Goal: Information Seeking & Learning: Learn about a topic

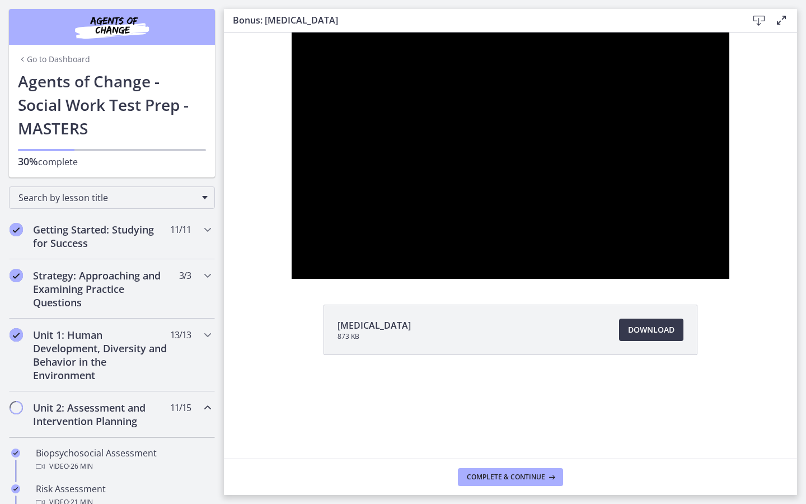
scroll to position [741, 0]
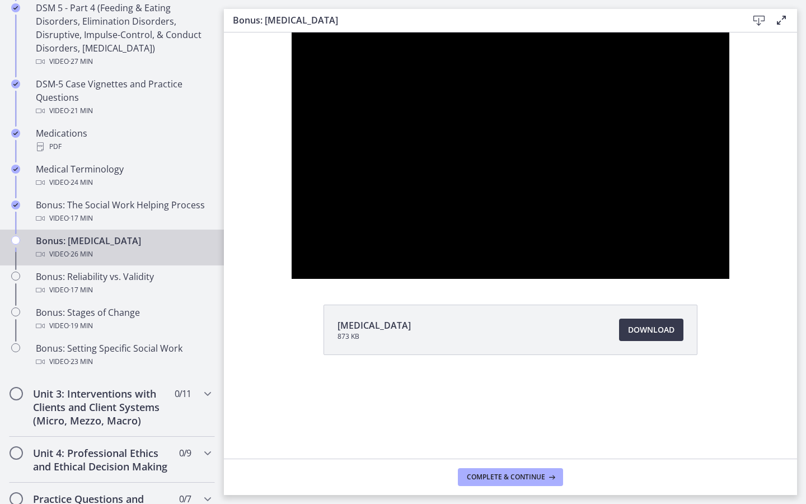
click at [707, 279] on div at bounding box center [511, 155] width 438 height 246
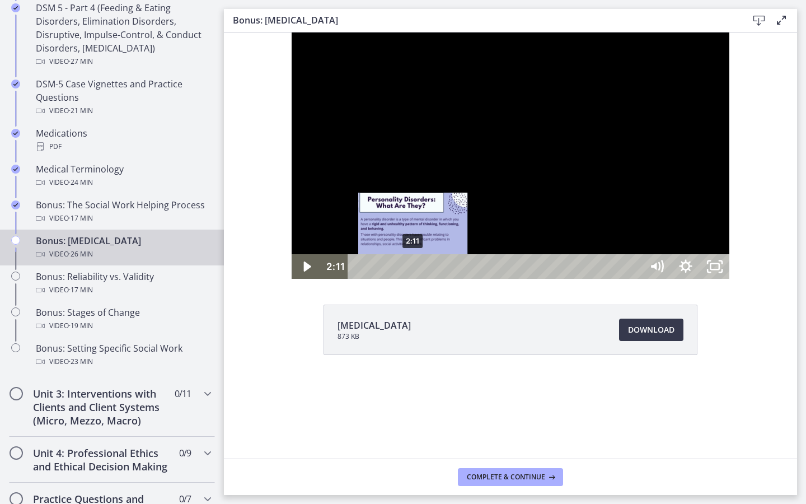
click at [359, 279] on div "2:11" at bounding box center [497, 266] width 277 height 25
click at [409, 271] on div "Playbar" at bounding box center [413, 267] width 8 height 8
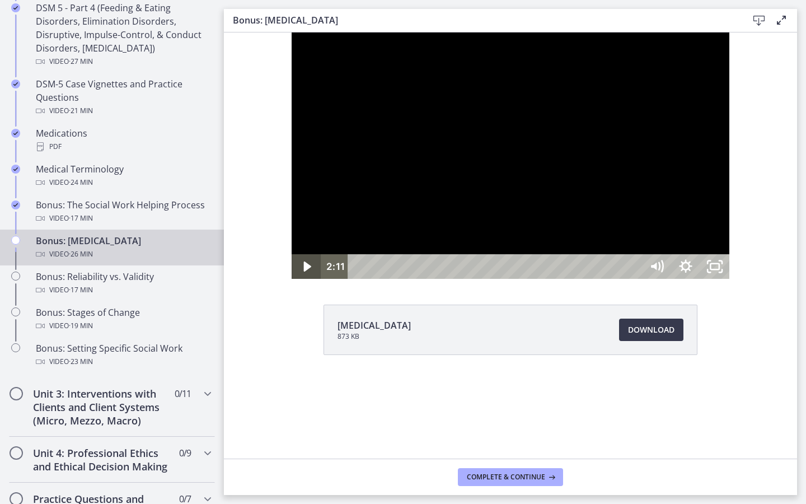
click at [303, 272] on icon "Play Video" at bounding box center [306, 266] width 7 height 10
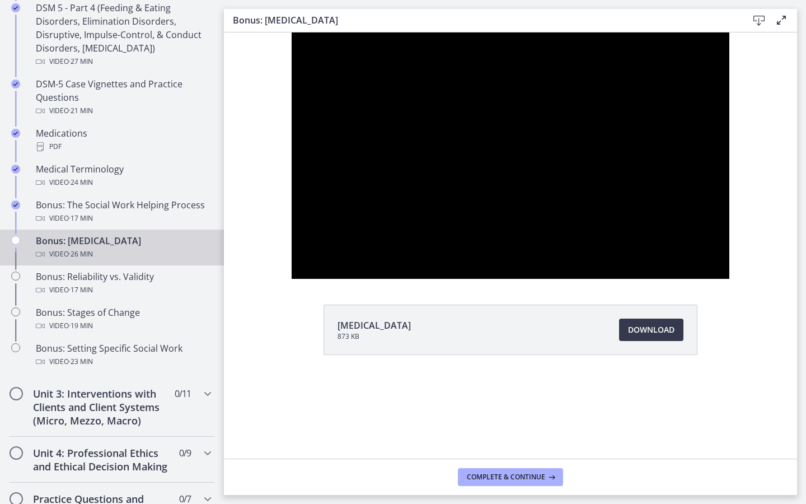
click at [396, 279] on div at bounding box center [511, 155] width 438 height 246
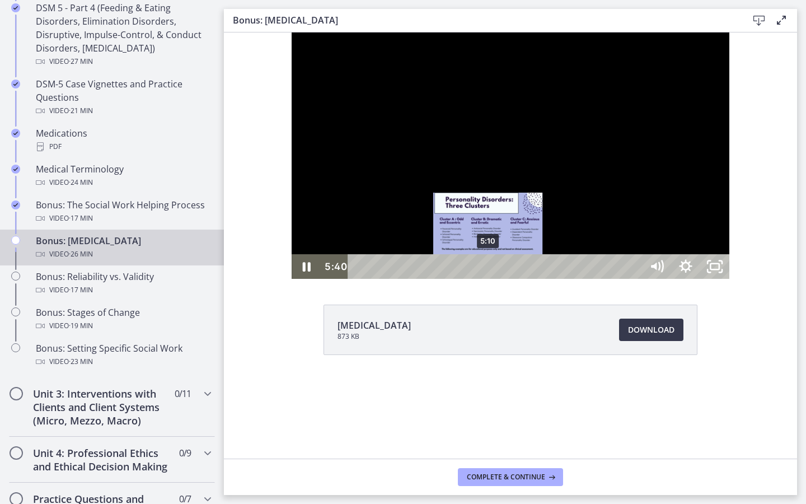
click at [421, 279] on div "5:10" at bounding box center [497, 266] width 277 height 25
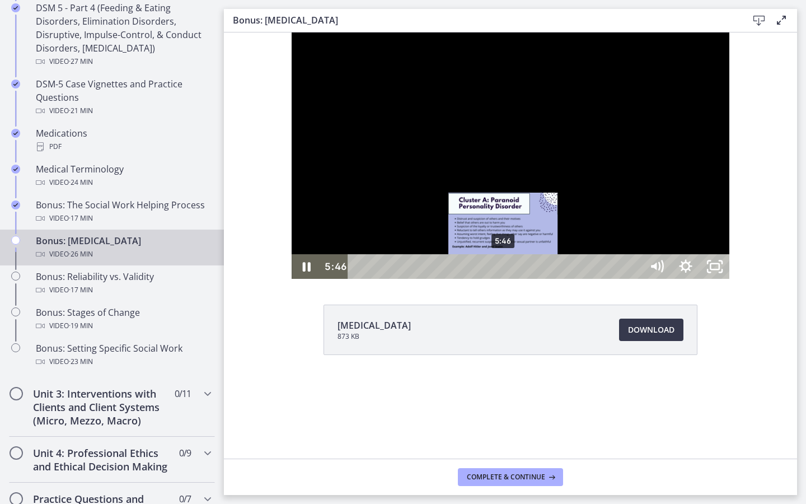
click at [437, 279] on div "5:46" at bounding box center [497, 266] width 277 height 25
click at [451, 279] on div "6:21" at bounding box center [497, 266] width 277 height 25
click at [448, 279] on div "6:14" at bounding box center [497, 266] width 277 height 25
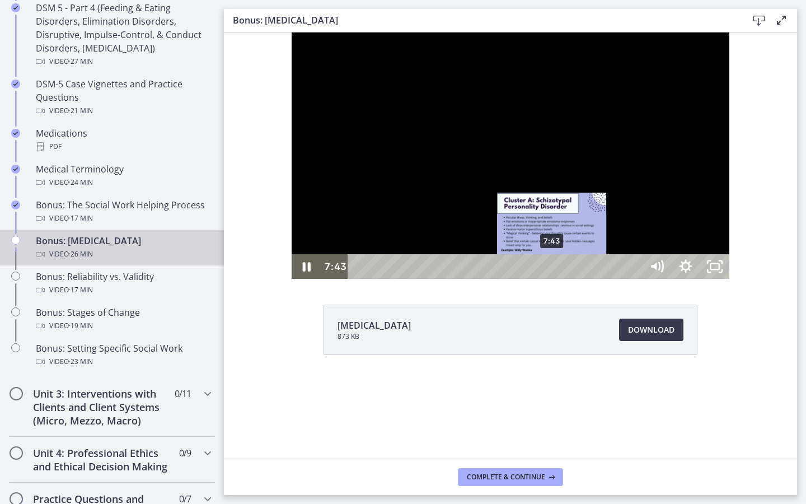
click at [485, 279] on div "7:43" at bounding box center [497, 266] width 277 height 25
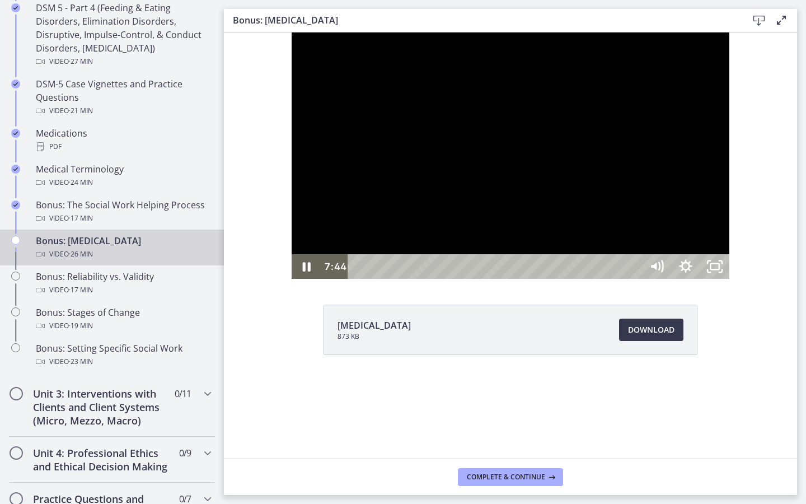
click at [537, 279] on div at bounding box center [511, 155] width 438 height 246
click at [562, 279] on div at bounding box center [511, 155] width 438 height 246
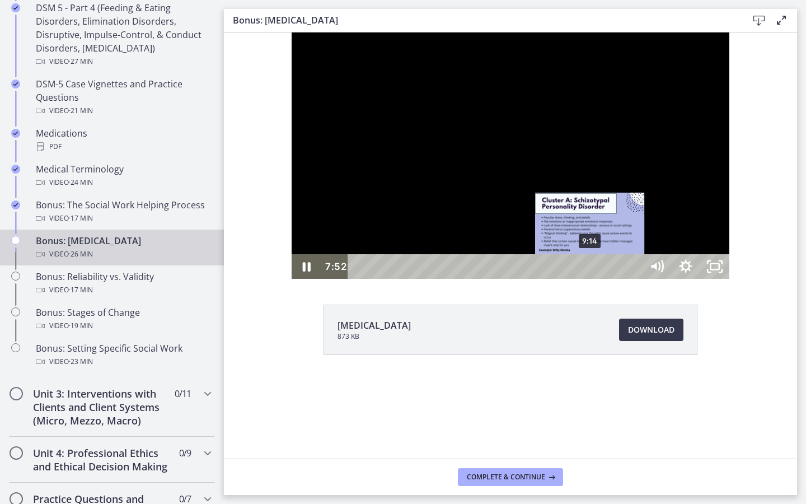
click at [523, 279] on div "9:14" at bounding box center [497, 266] width 277 height 25
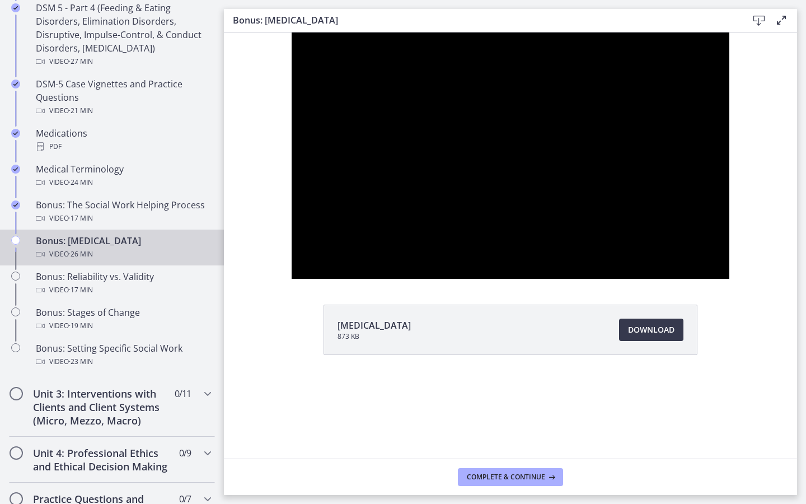
click at [707, 211] on div at bounding box center [511, 155] width 438 height 246
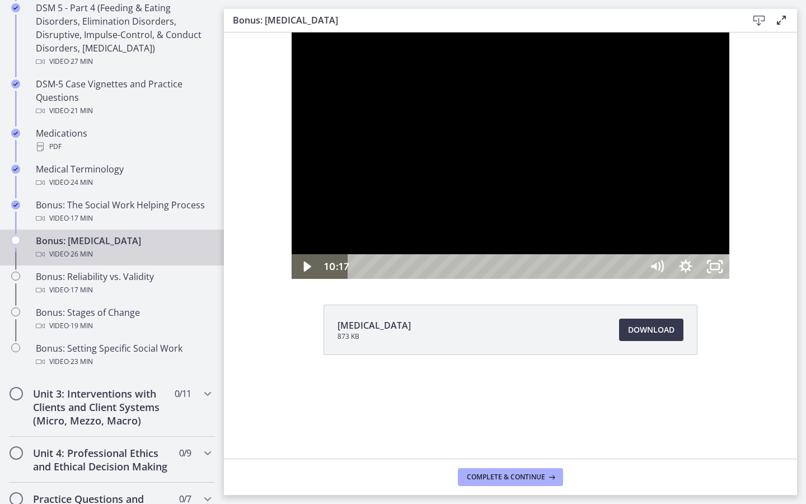
click at [707, 208] on div at bounding box center [511, 155] width 438 height 246
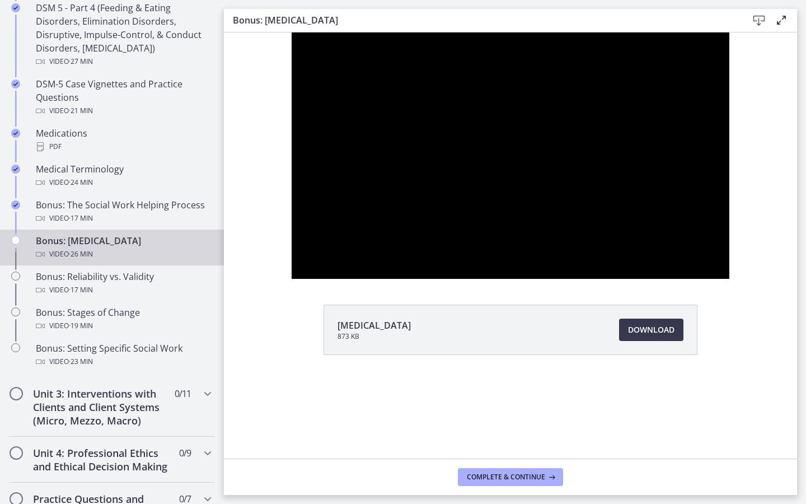
click at [707, 208] on div at bounding box center [511, 155] width 438 height 246
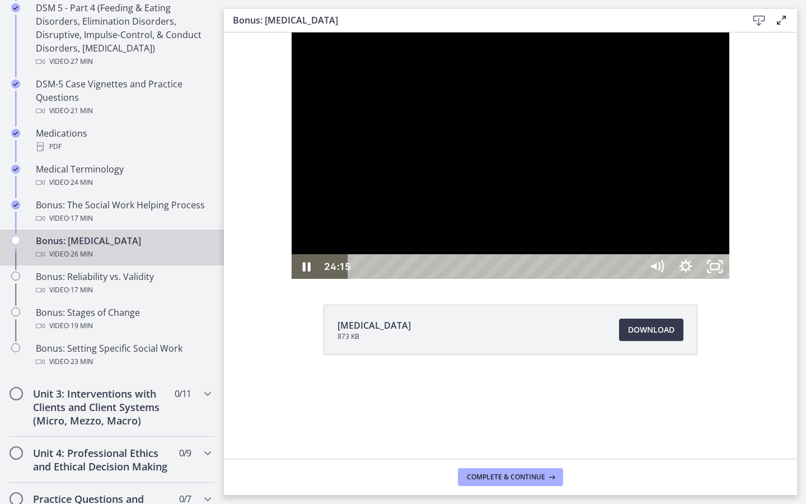
click at [707, 239] on div at bounding box center [511, 155] width 438 height 246
click at [661, 256] on div at bounding box center [511, 155] width 438 height 246
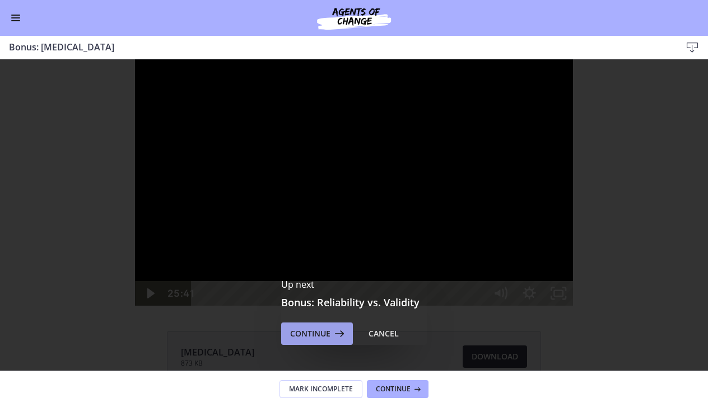
click at [303, 338] on span "Continue" at bounding box center [310, 333] width 40 height 13
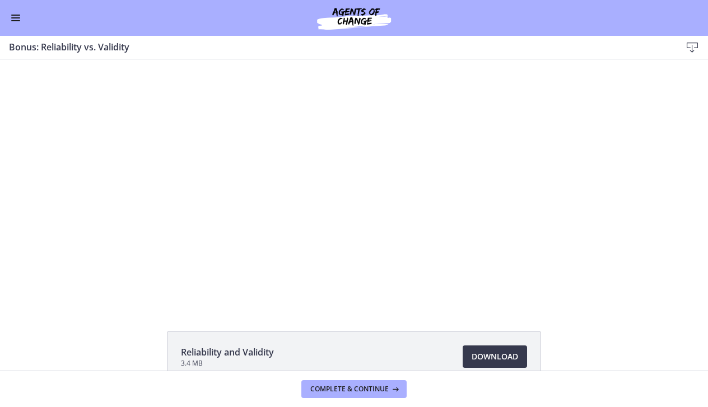
click at [16, 19] on button "Enable menu" at bounding box center [15, 17] width 13 height 13
